Goal: Information Seeking & Learning: Learn about a topic

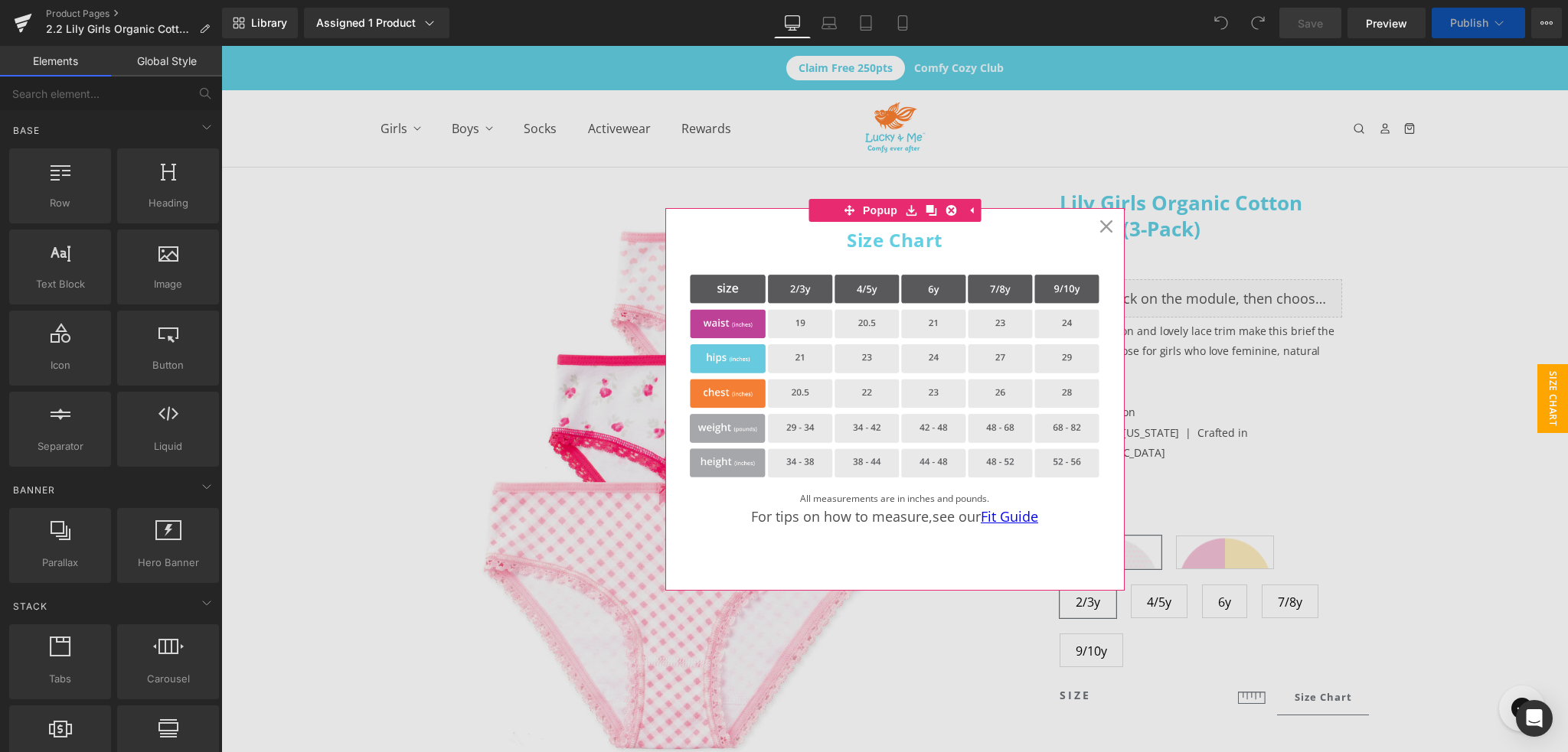
click at [1103, 223] on icon at bounding box center [1106, 226] width 14 height 14
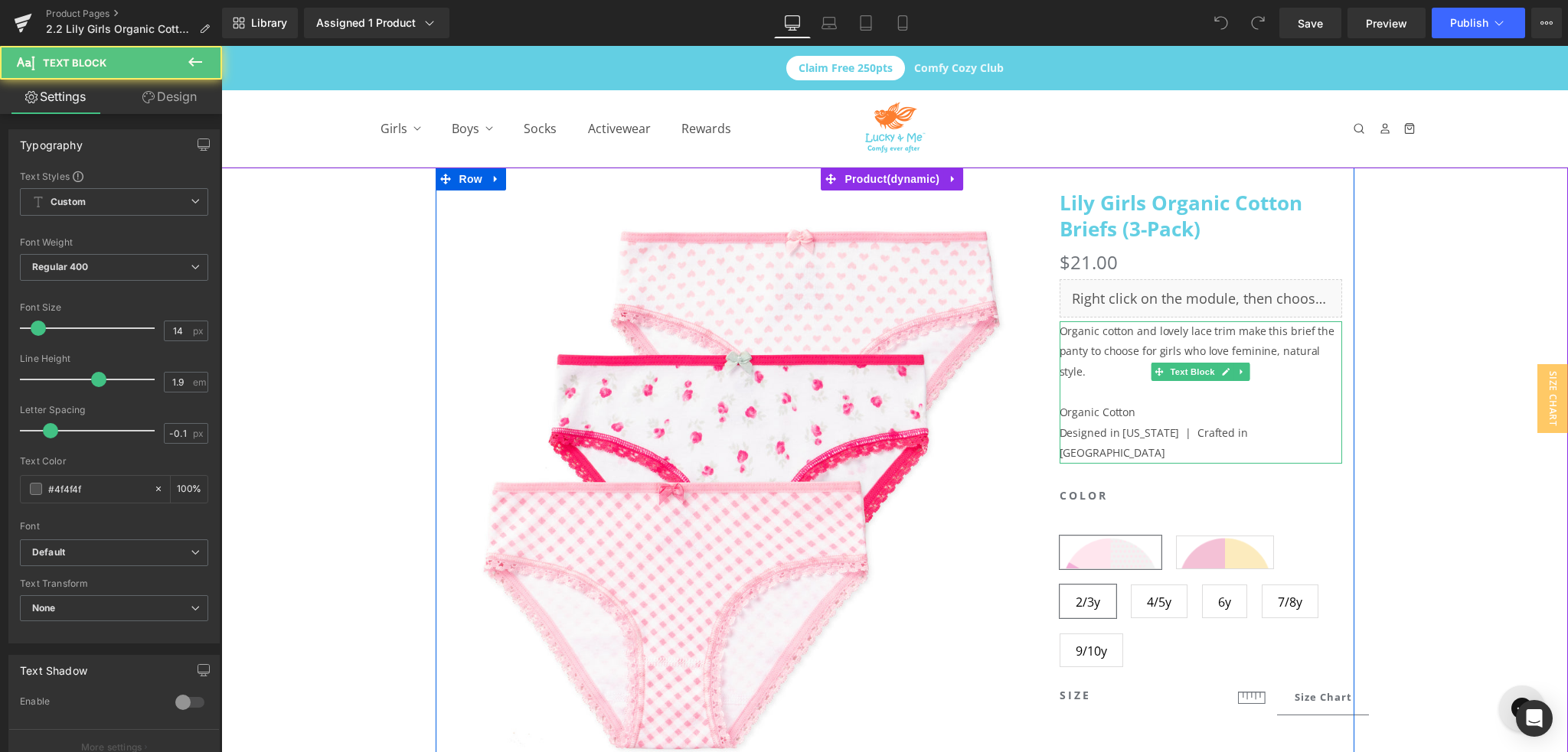
click at [1117, 336] on p "Organic cotton and lovely lace trim make this brief the panty to choose for gir…" at bounding box center [1201, 352] width 283 height 61
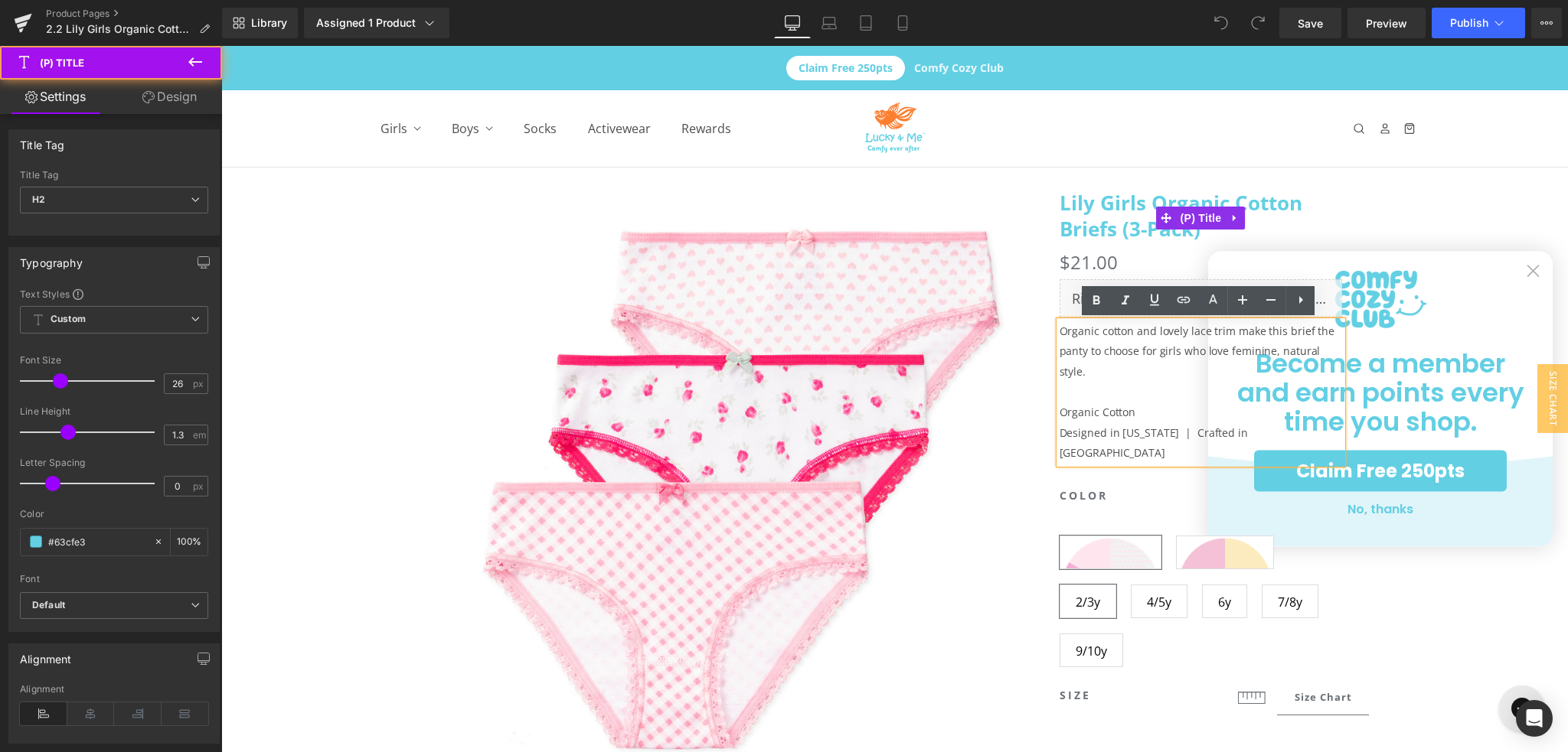
click at [1071, 197] on link "Lily Girls Organic Cotton Briefs (3-Pack)" at bounding box center [1201, 216] width 283 height 52
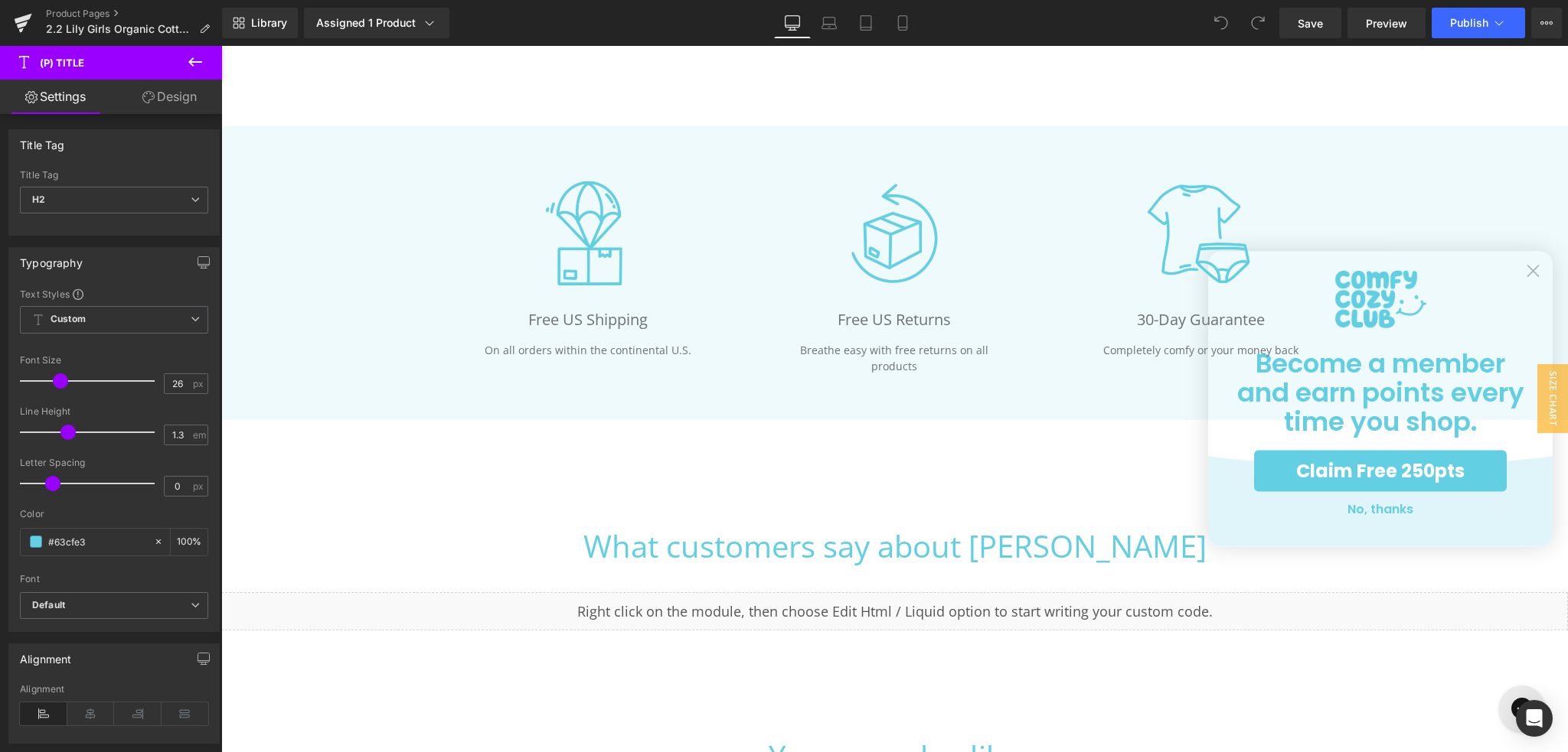
scroll to position [3891, 0]
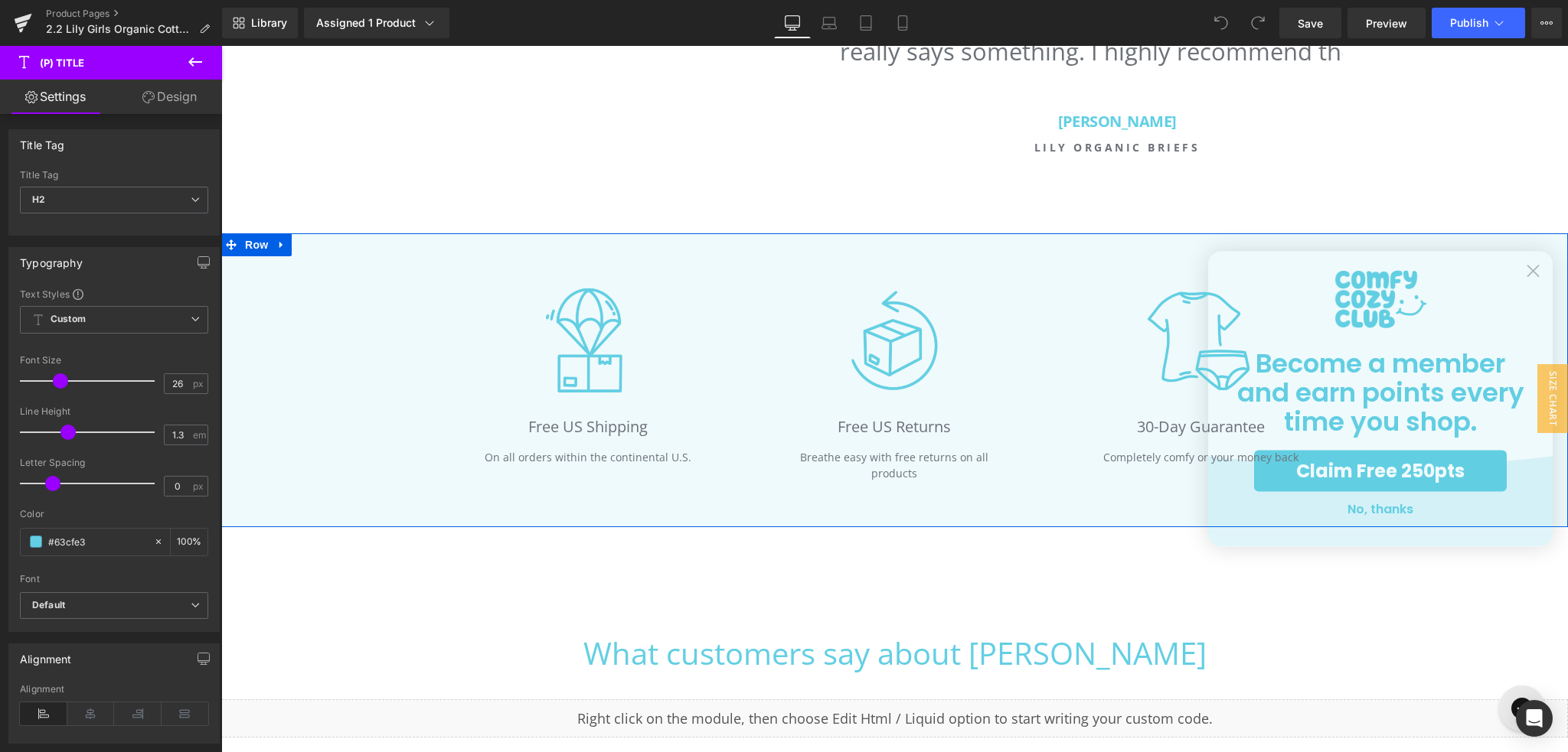
click at [1529, 272] on div "Image Free US Shipping Heading On all orders within the continental U.S. Text B…" at bounding box center [894, 381] width 1347 height 218
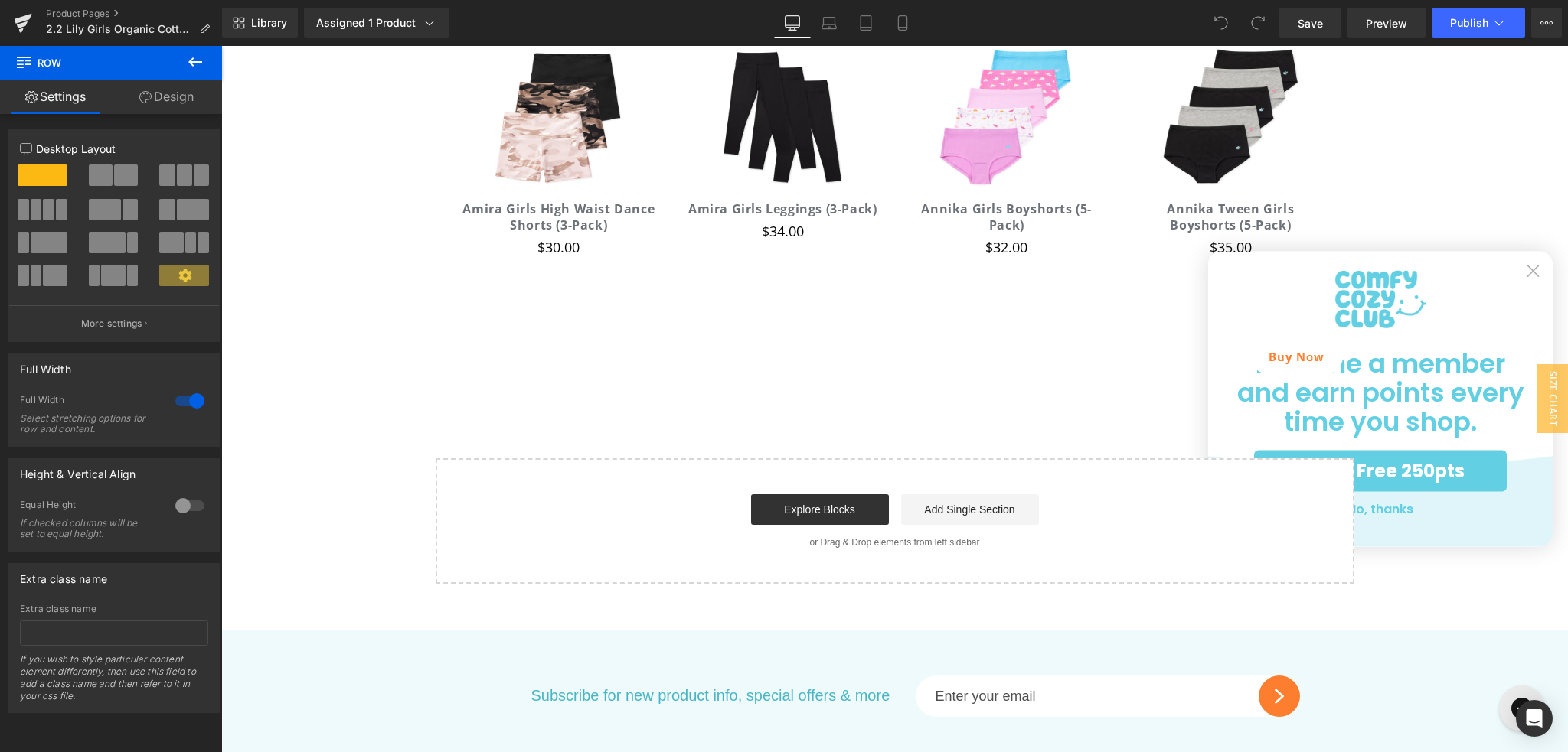
scroll to position [4810, 0]
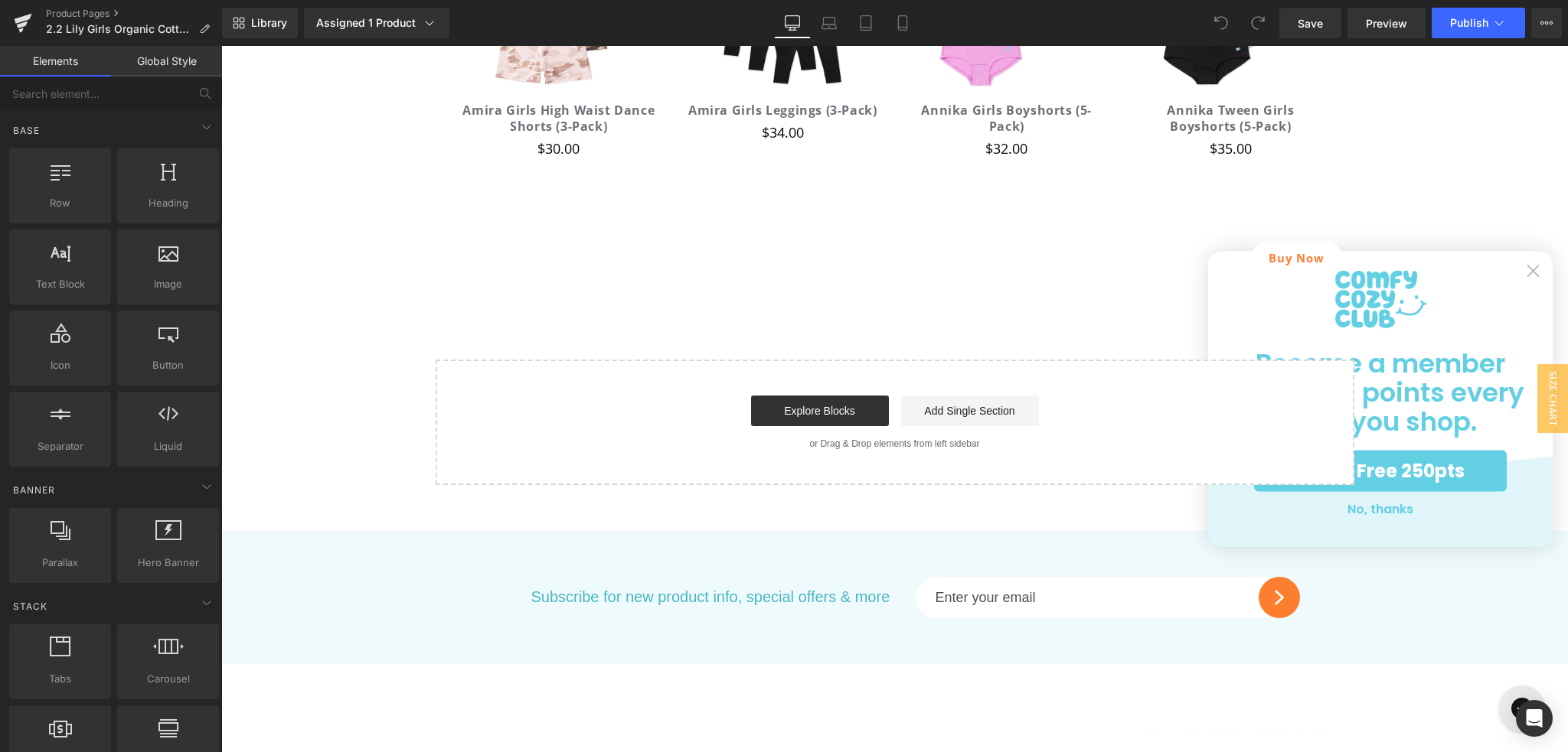
scroll to position [5131, 0]
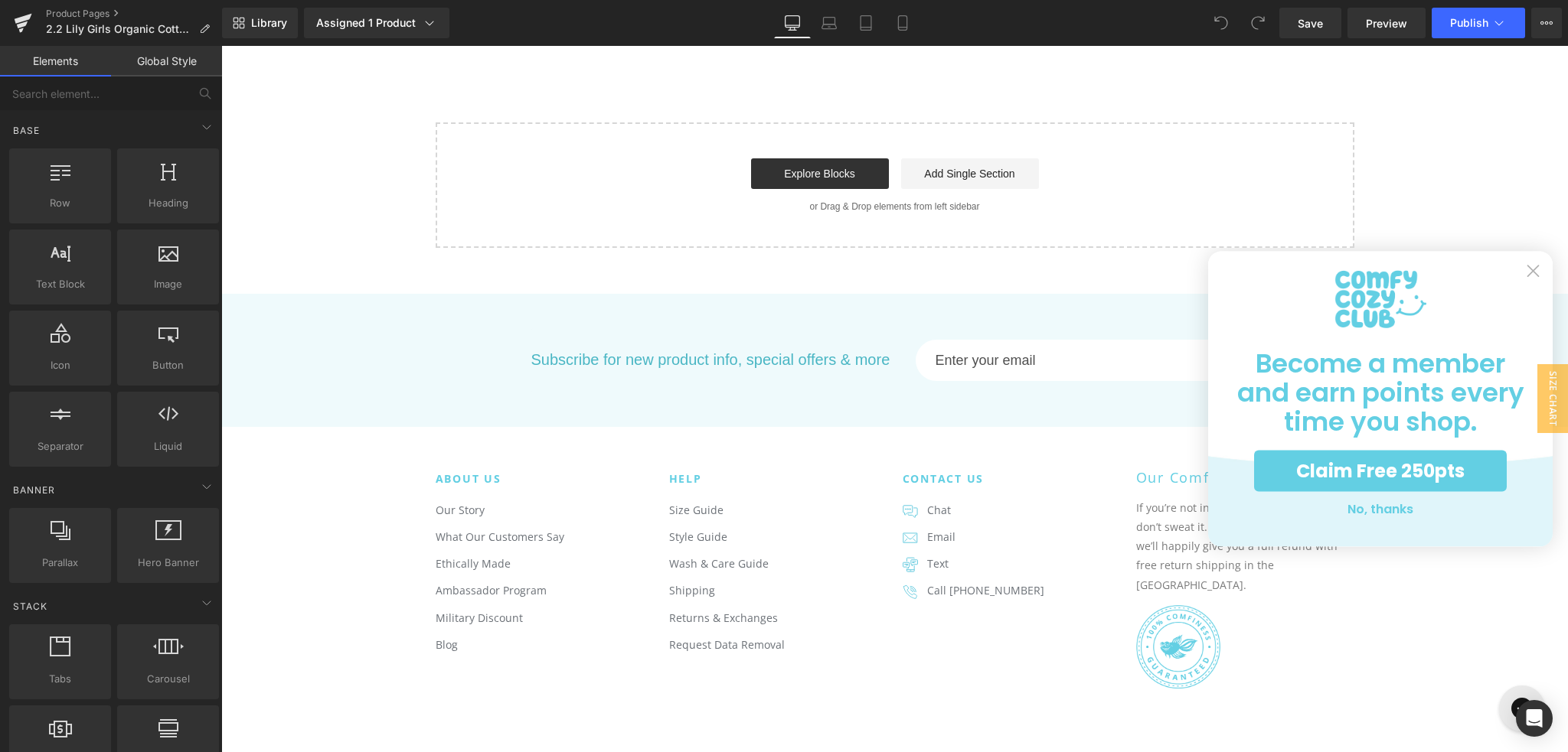
click at [1528, 269] on circle "Close dialog" at bounding box center [1533, 270] width 26 height 26
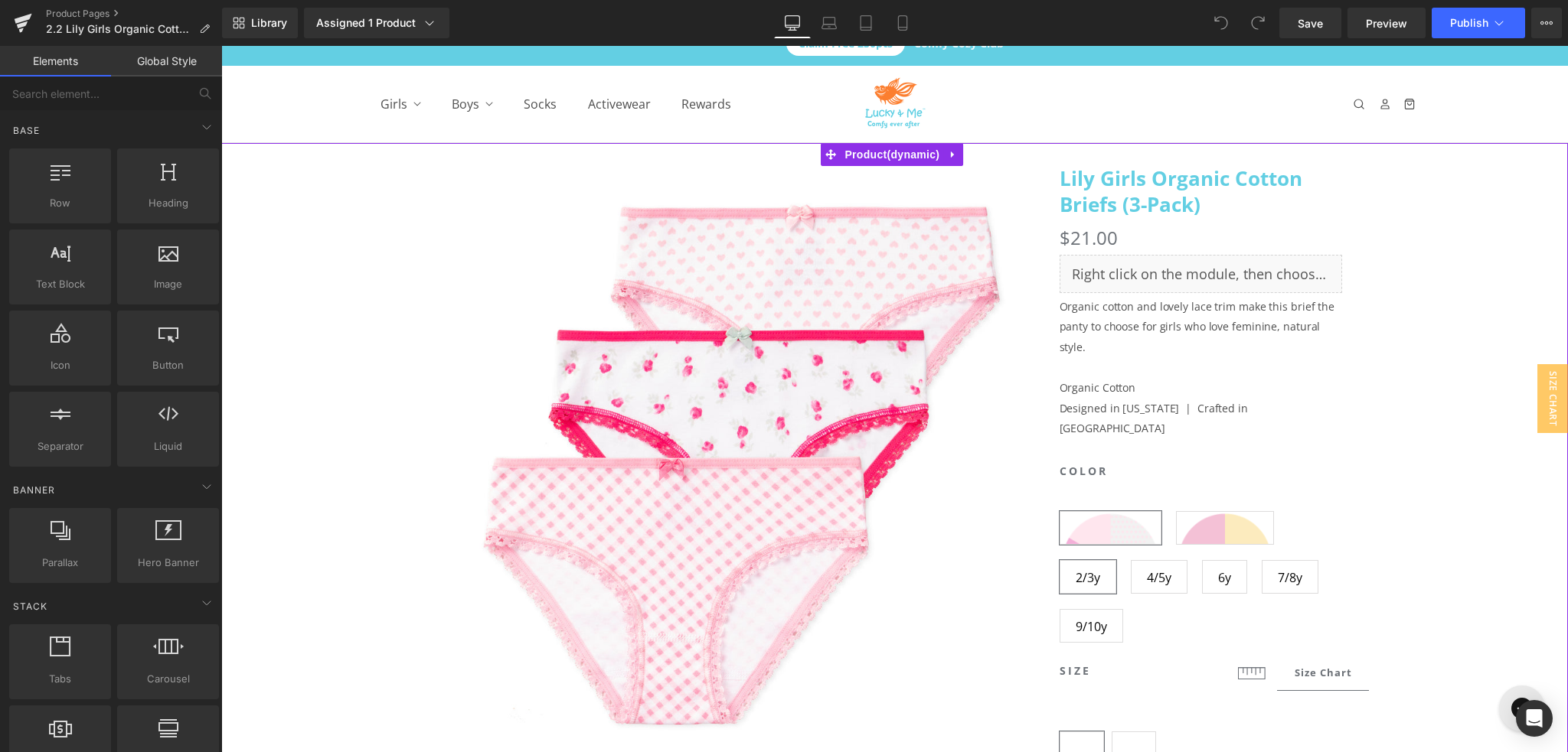
scroll to position [0, 0]
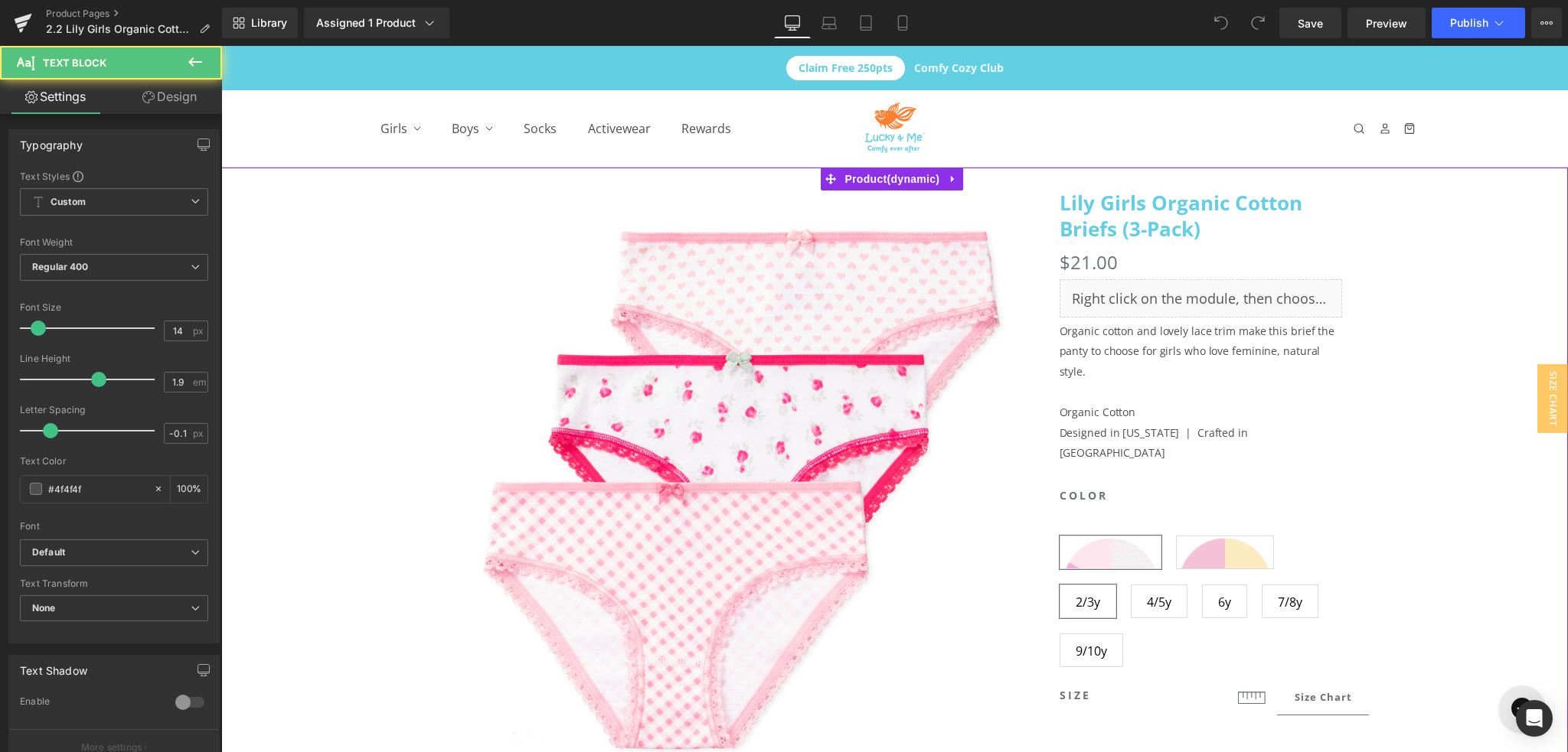
click at [1130, 339] on p "Organic cotton and lovely lace trim make this brief the panty to choose for gir…" at bounding box center [1201, 352] width 283 height 61
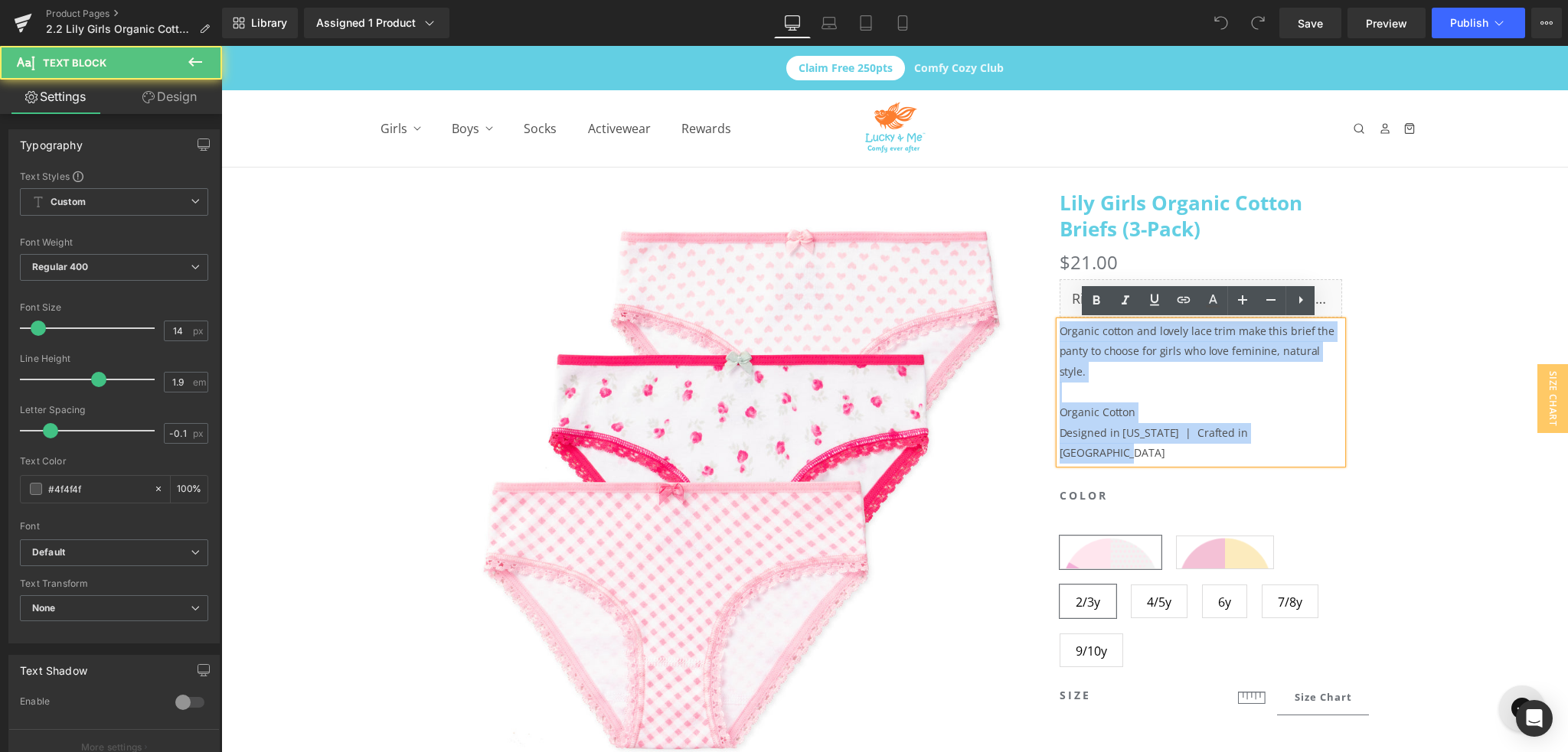
drag, startPoint x: 1057, startPoint y: 327, endPoint x: 1317, endPoint y: 421, distance: 276.5
click at [1317, 421] on div "Organic cotton and lovely lace trim make this brief the panty to choose for gir…" at bounding box center [1201, 392] width 283 height 143
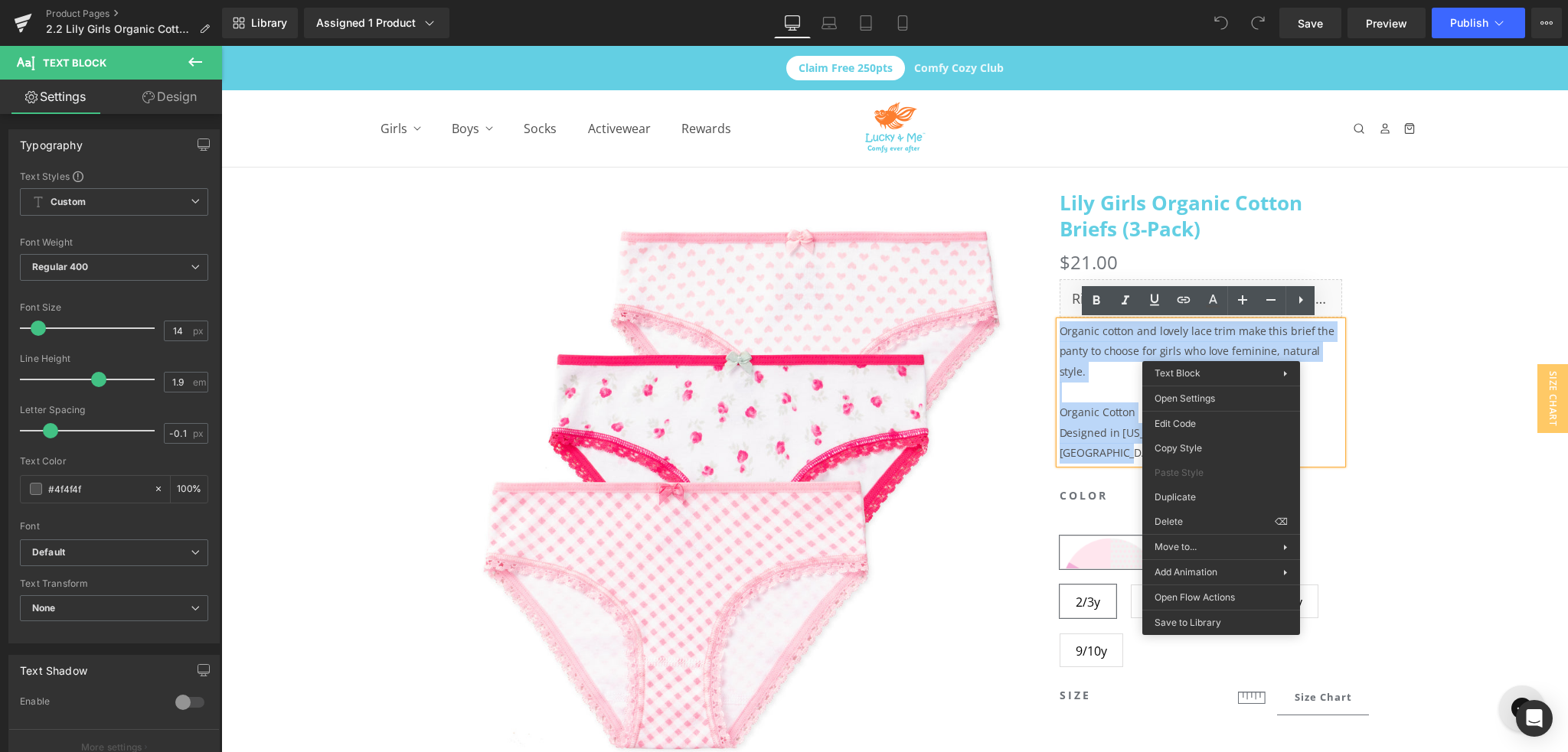
click at [1100, 338] on p "Organic cotton and lovely lace trim make this brief the panty to choose for gir…" at bounding box center [1201, 352] width 283 height 61
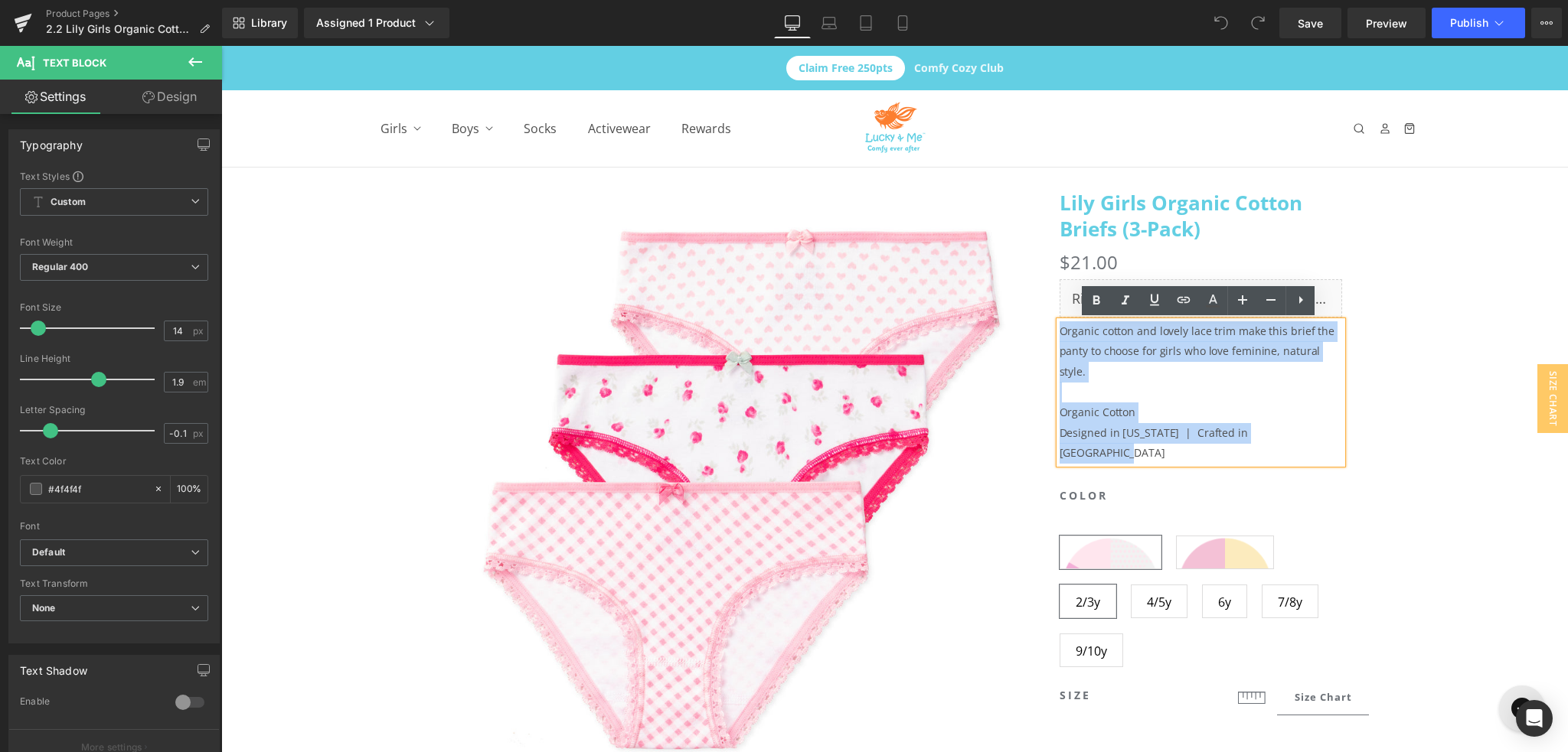
drag, startPoint x: 1319, startPoint y: 416, endPoint x: 1055, endPoint y: 316, distance: 282.3
click at [1055, 316] on div "Lily Girls Organic Cotton Briefs (3-Pack) (P) Title Color Heading Row Victorian…" at bounding box center [1201, 602] width 306 height 824
copy div "Organic cotton and lovely lace trim make this brief the panty to choose for gir…"
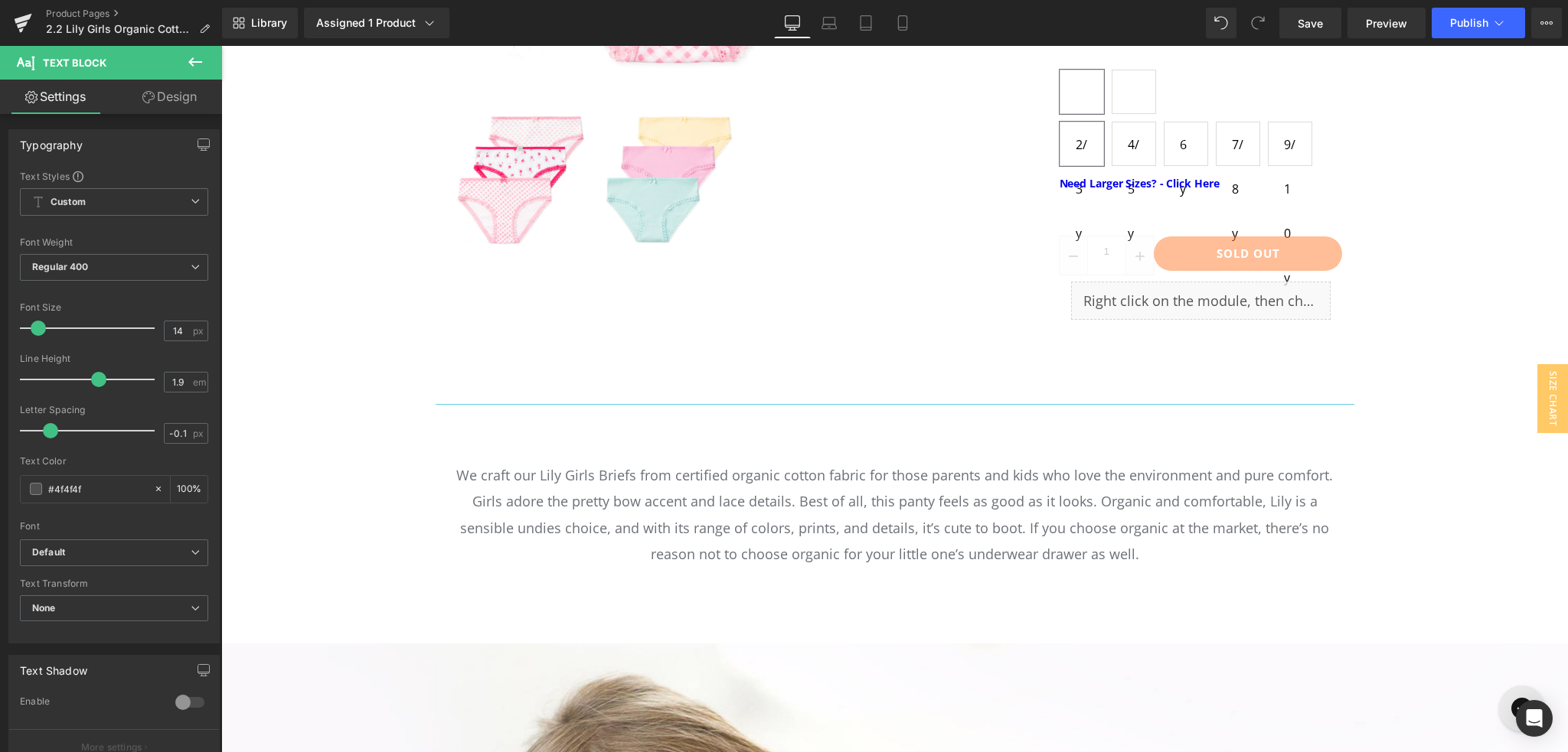
scroll to position [689, 0]
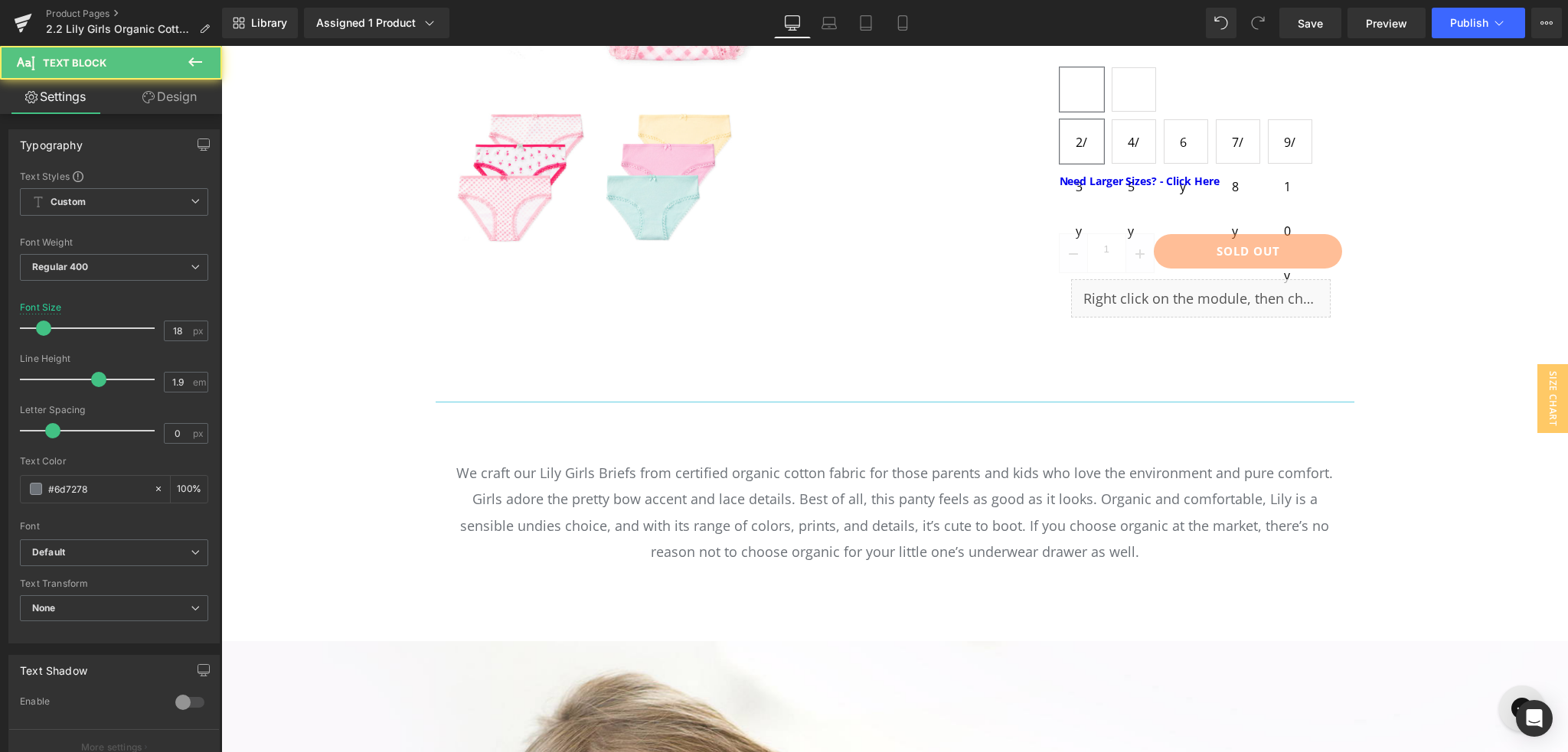
click at [765, 485] on p "We craft our Lily Girls Briefs from certified organic cotton fabric for those p…" at bounding box center [895, 512] width 896 height 105
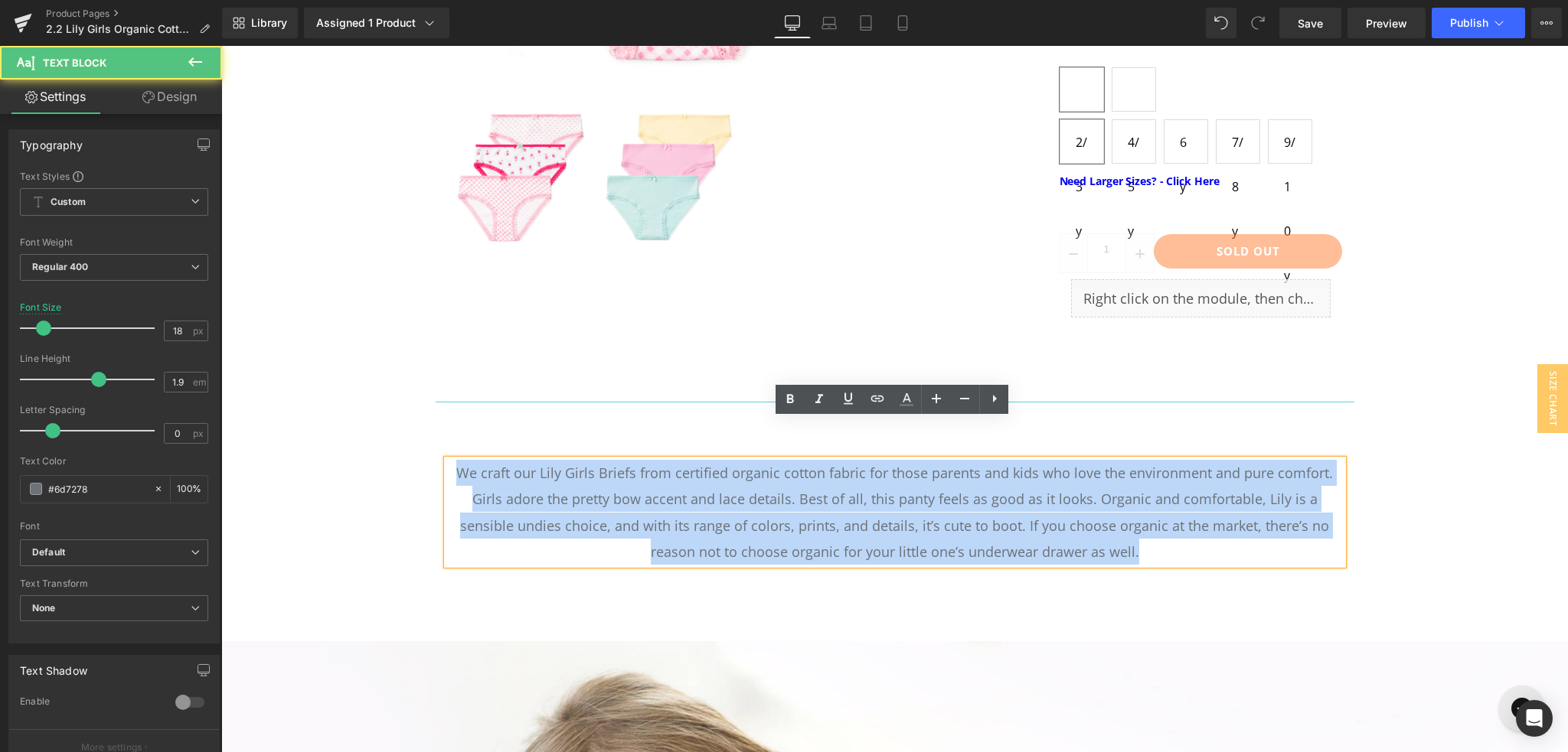
drag, startPoint x: 460, startPoint y: 431, endPoint x: 1158, endPoint y: 536, distance: 705.9
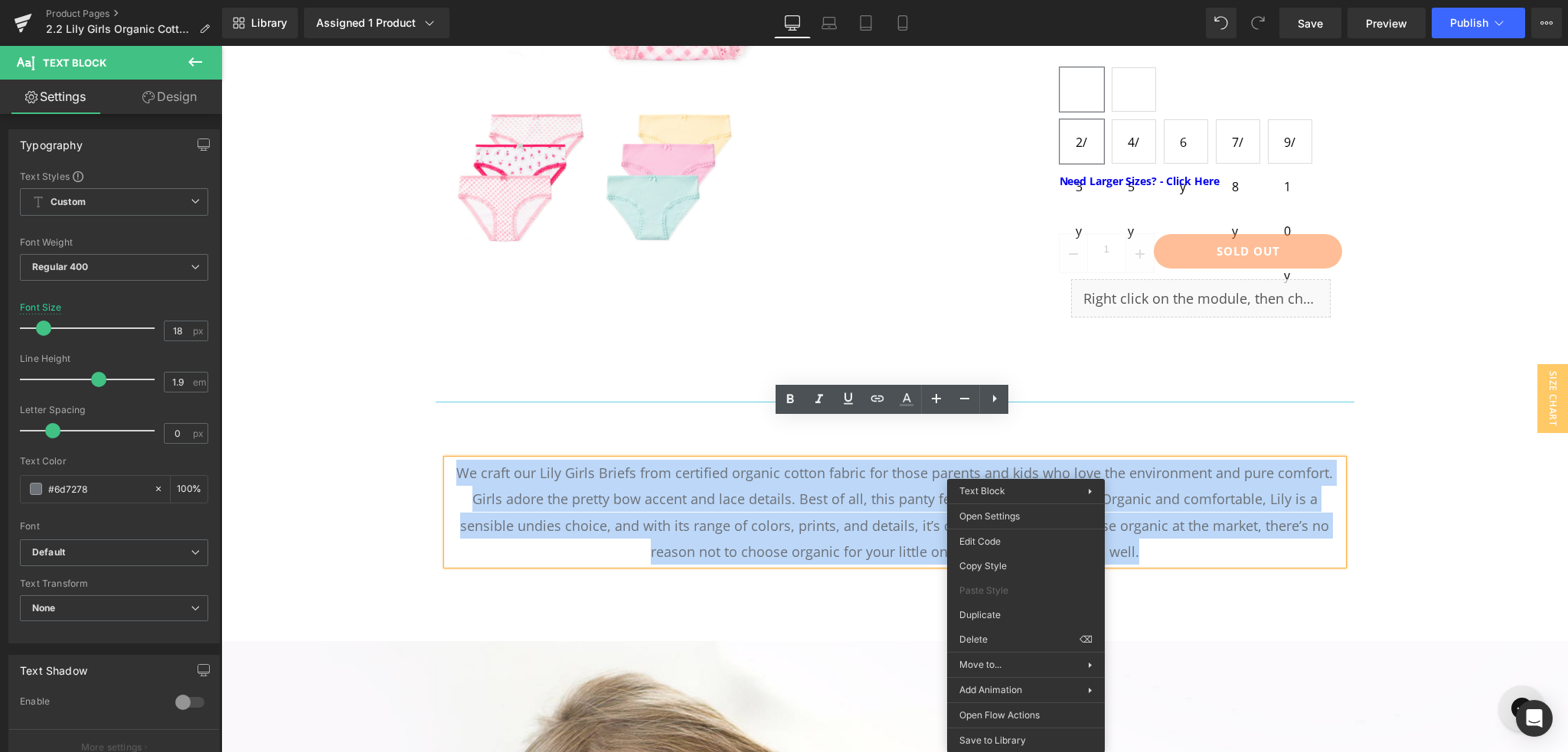
click at [1133, 468] on p "We craft our Lily Girls Briefs from certified organic cotton fabric for those p…" at bounding box center [895, 512] width 896 height 105
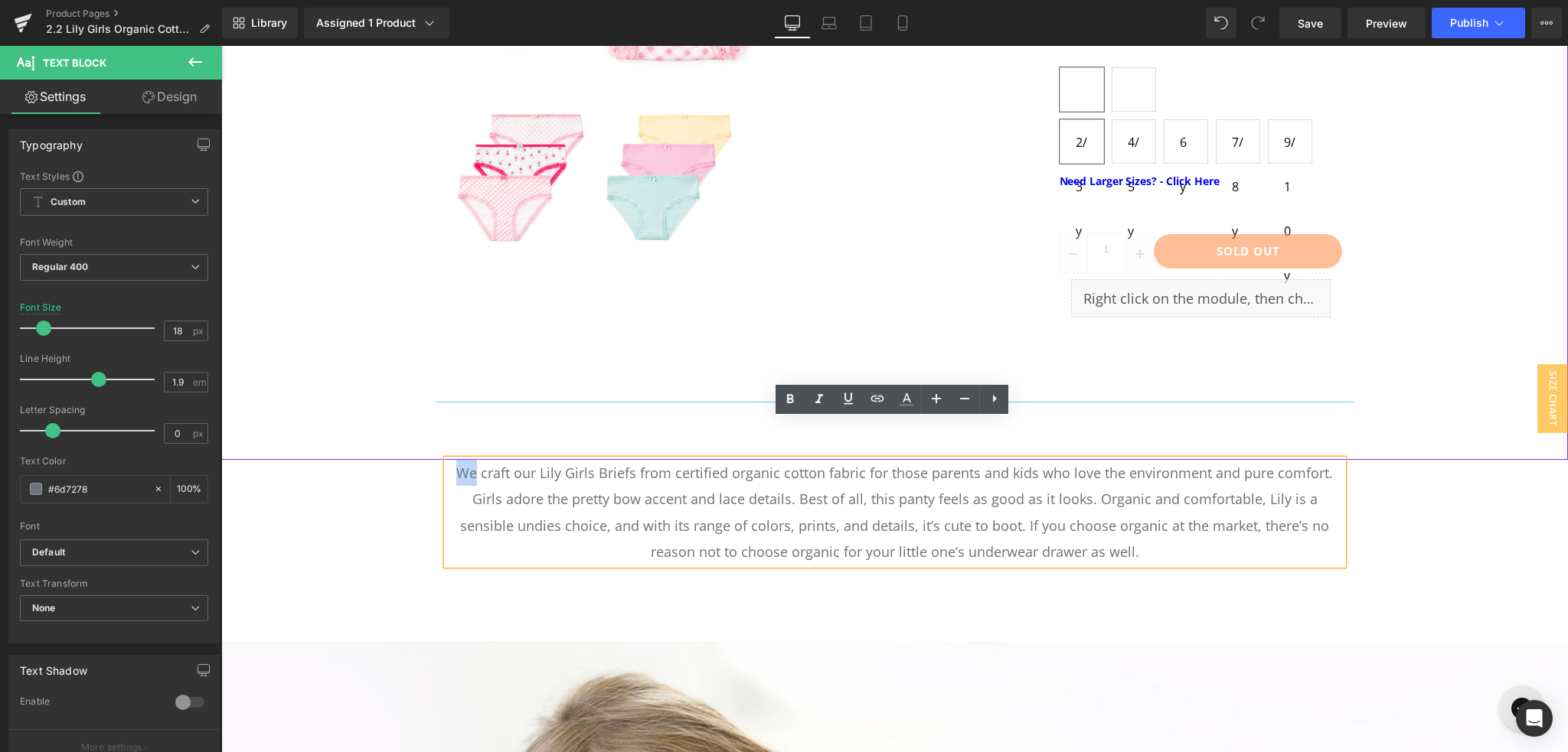
drag, startPoint x: 1109, startPoint y: 515, endPoint x: 456, endPoint y: 425, distance: 659.2
click at [456, 460] on p "We craft our Lily Girls Briefs from certified organic cotton fabric for those p…" at bounding box center [895, 512] width 896 height 105
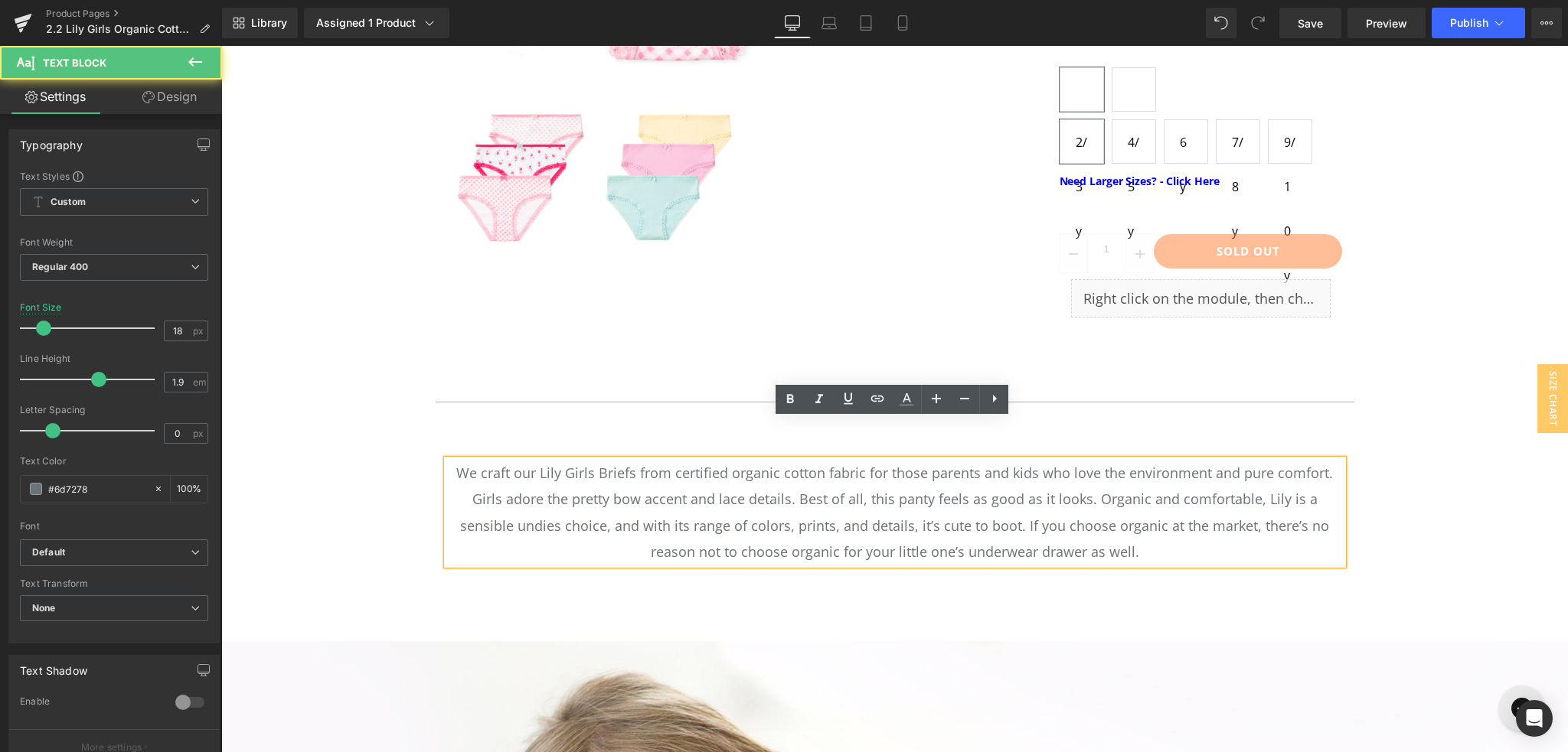
click at [528, 460] on p "We craft our Lily Girls Briefs from certified organic cotton fabric for those p…" at bounding box center [895, 512] width 896 height 105
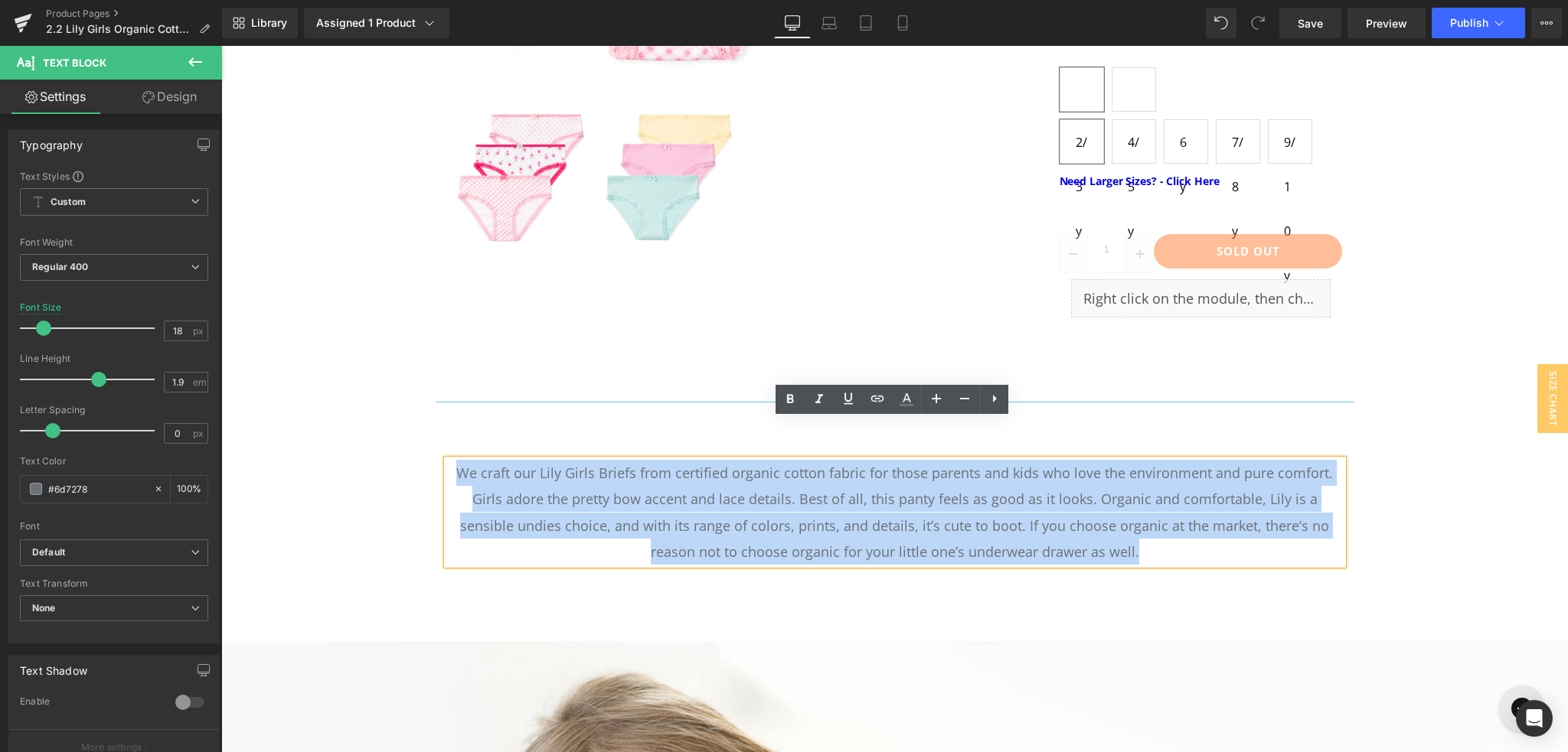
drag, startPoint x: 456, startPoint y: 428, endPoint x: 1130, endPoint y: 516, distance: 679.7
click at [1130, 516] on p "We craft our Lily Girls Briefs from certified organic cotton fabric for those p…" at bounding box center [895, 512] width 896 height 105
copy p "We craft our Lily Girls Briefs from certified organic cotton fabric for those p…"
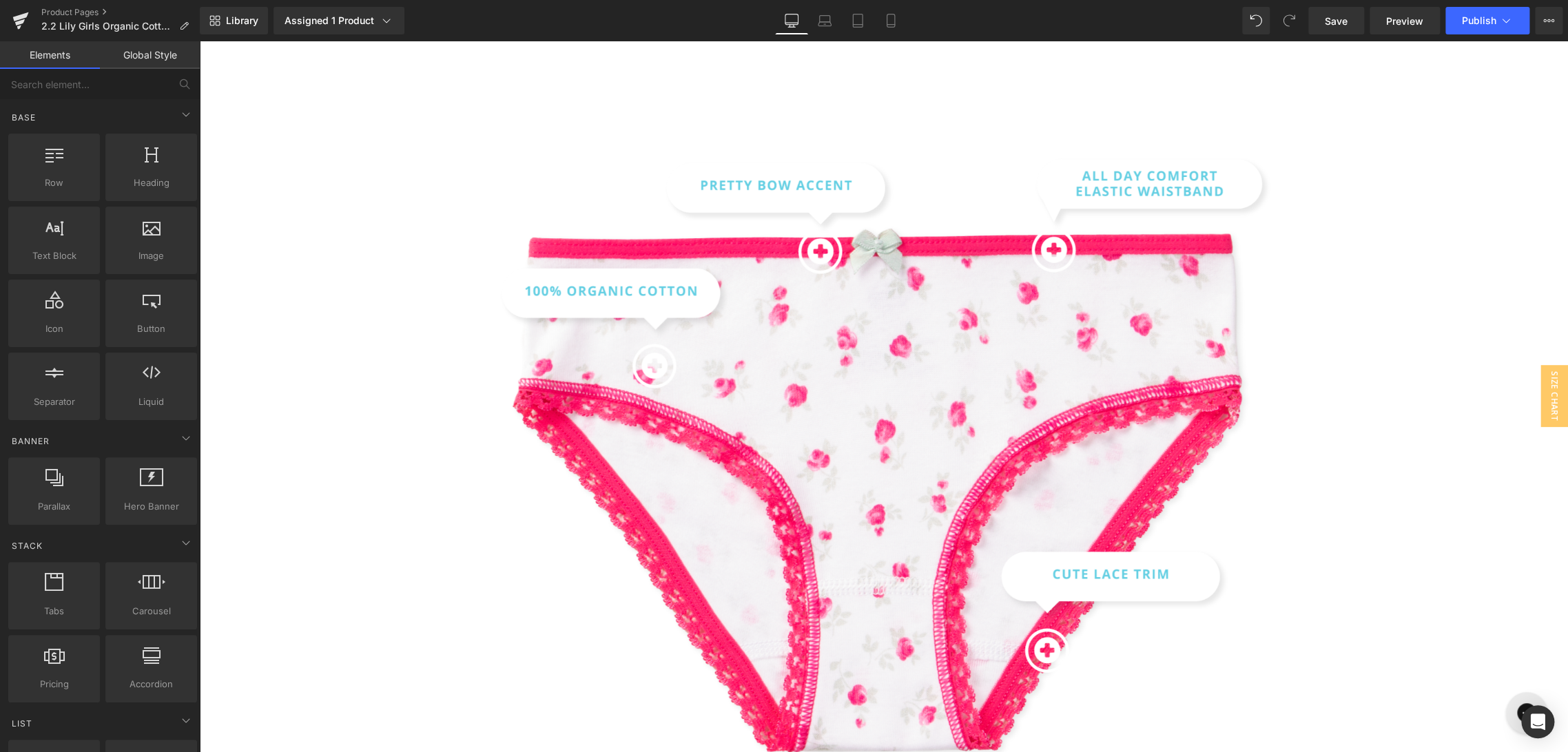
scroll to position [2535, 0]
drag, startPoint x: 1609, startPoint y: 42, endPoint x: 1558, endPoint y: 565, distance: 525.5
click at [1410, 565] on div "Image Row" at bounding box center [883, 474] width 1368 height 651
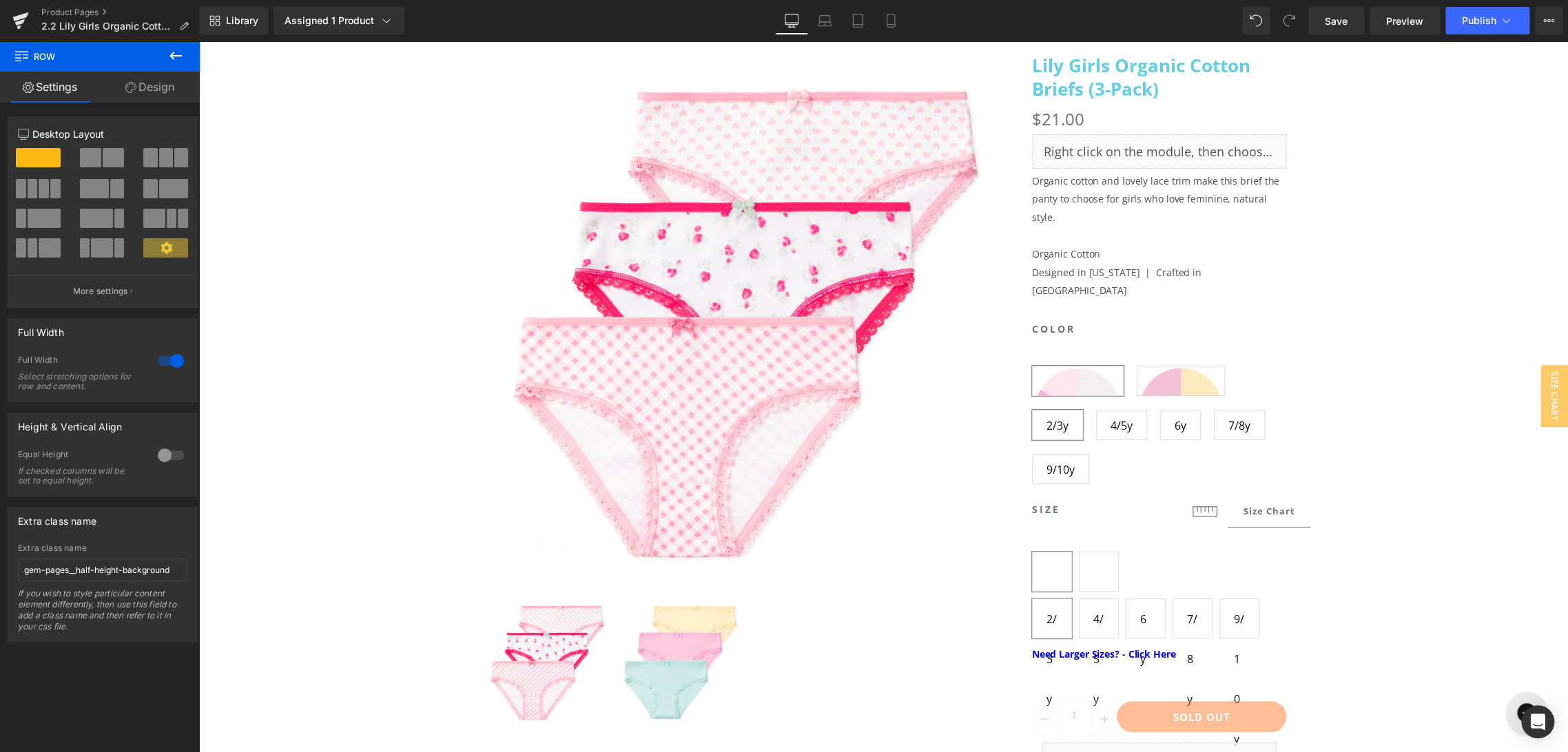
scroll to position [33, 0]
